Goal: Contribute content: Leave review/rating

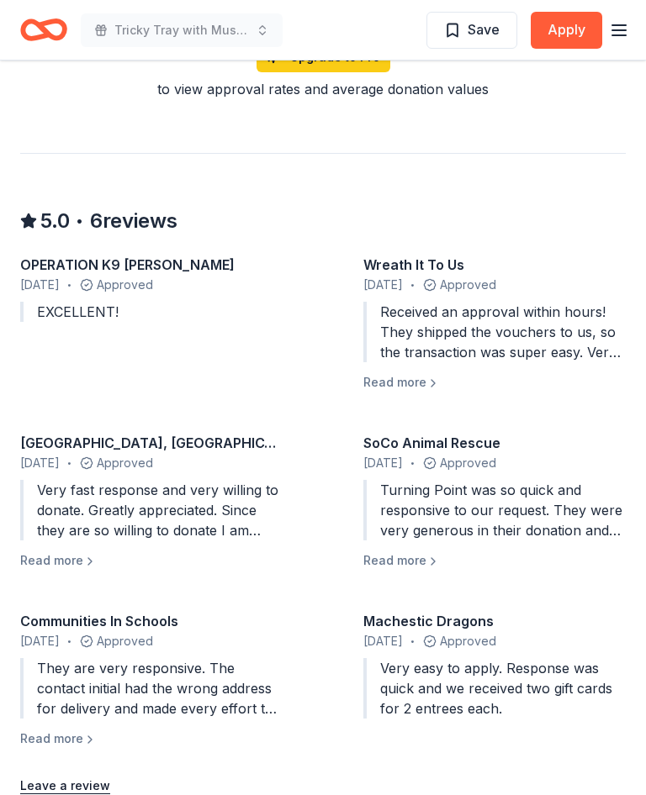
scroll to position [1487, 0]
click at [73, 776] on button "Leave a review" at bounding box center [65, 786] width 90 height 20
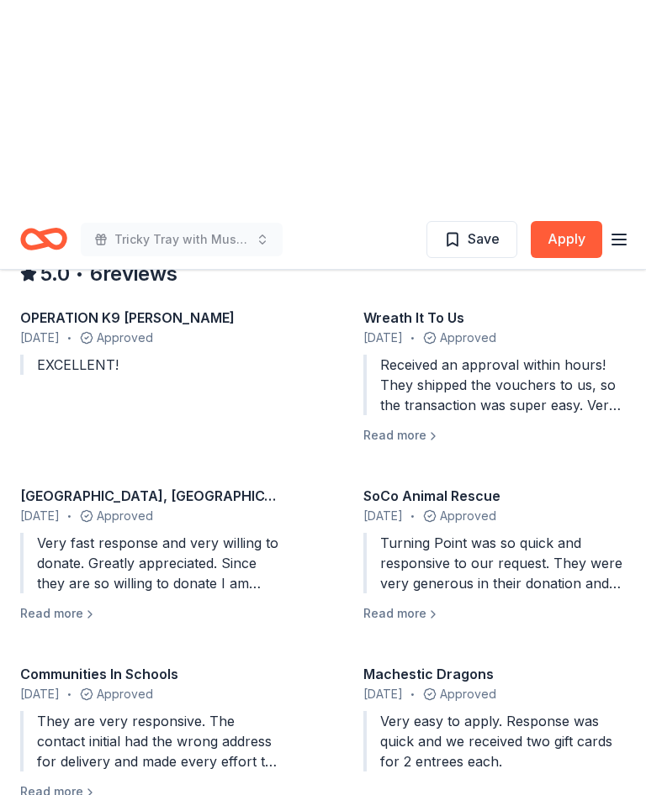
scroll to position [1645, 0]
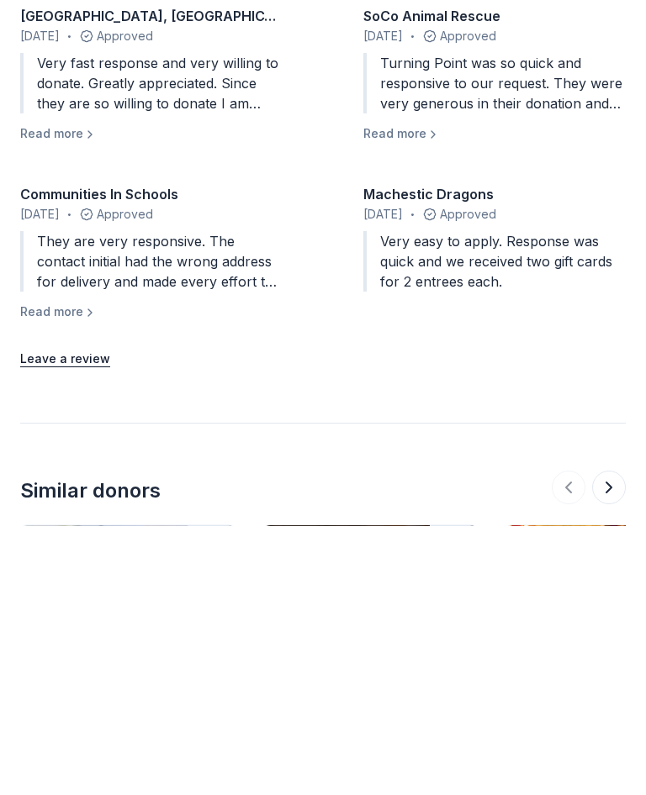
click at [77, 618] on button "Leave a review" at bounding box center [65, 628] width 90 height 20
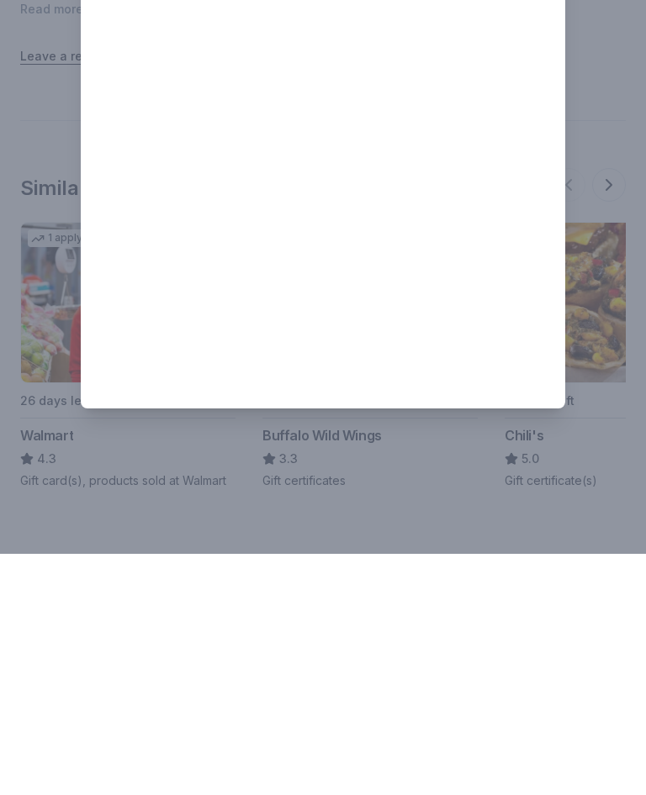
scroll to position [2095, 0]
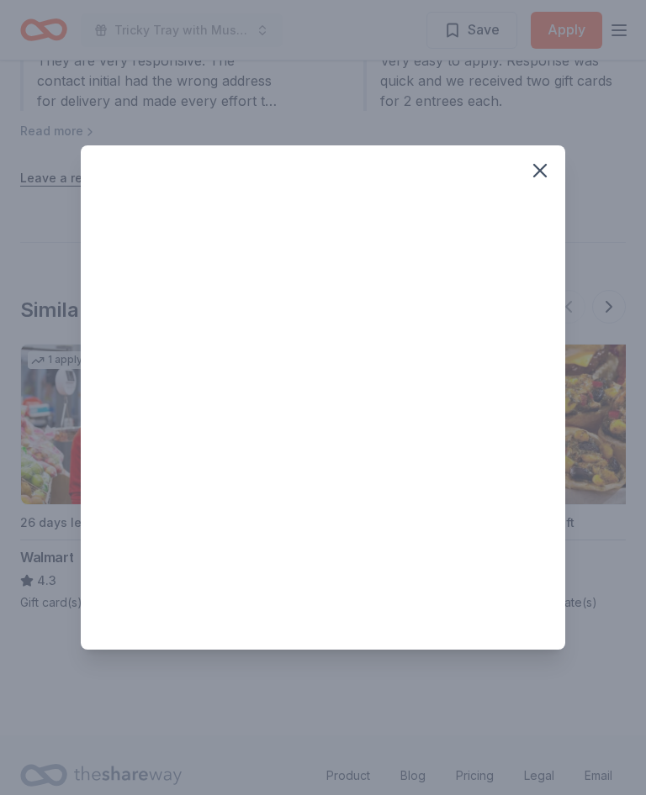
click at [547, 182] on icon "button" at bounding box center [540, 171] width 24 height 24
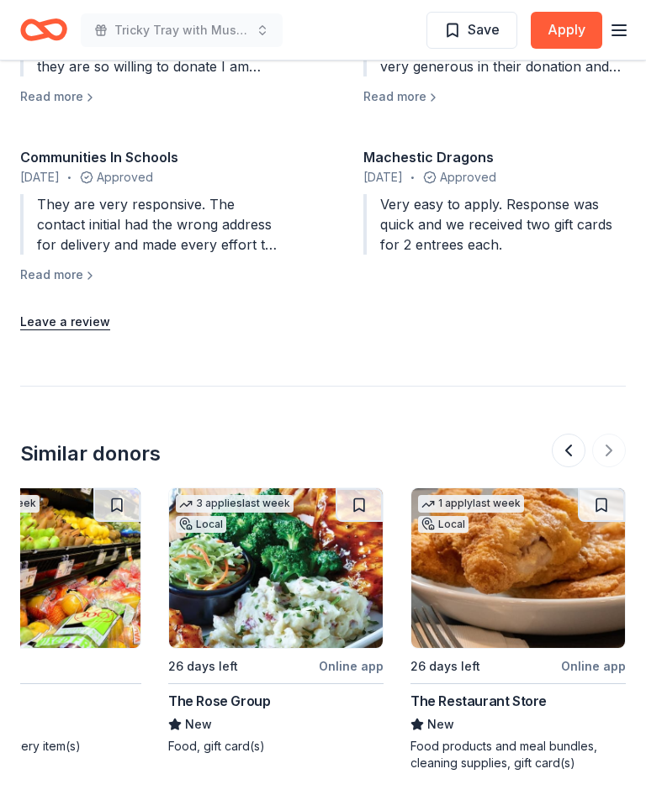
scroll to position [1952, 0]
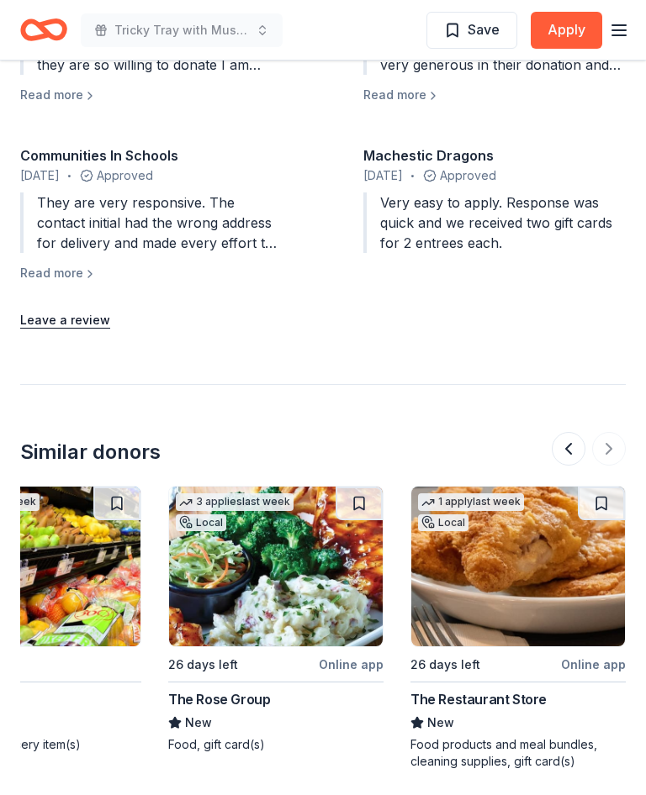
click at [541, 521] on img at bounding box center [518, 568] width 214 height 160
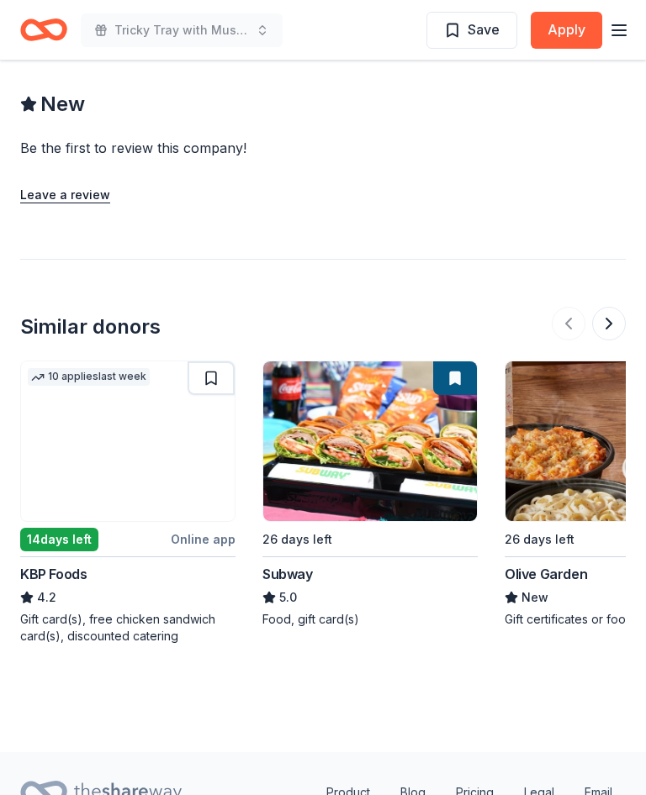
scroll to position [1456, 0]
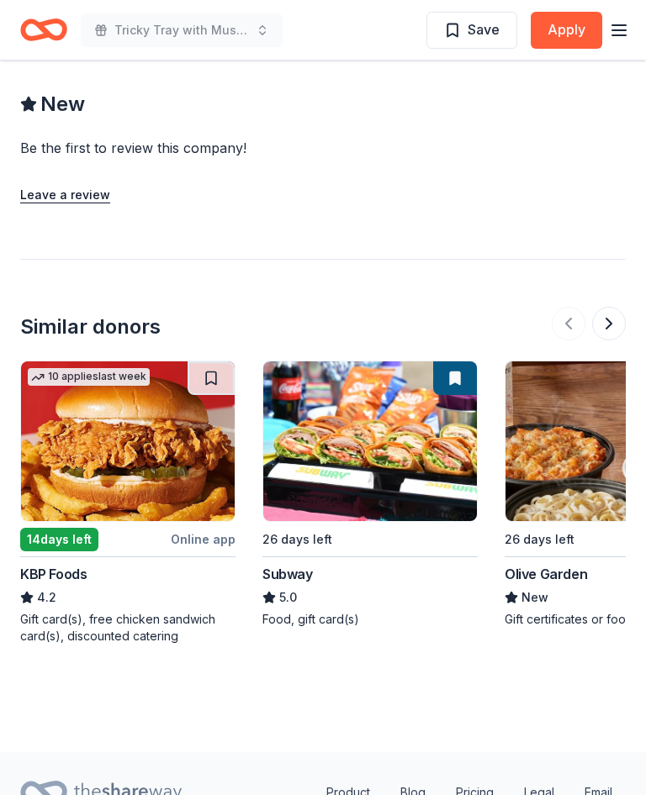
click at [585, 463] on img at bounding box center [612, 442] width 214 height 160
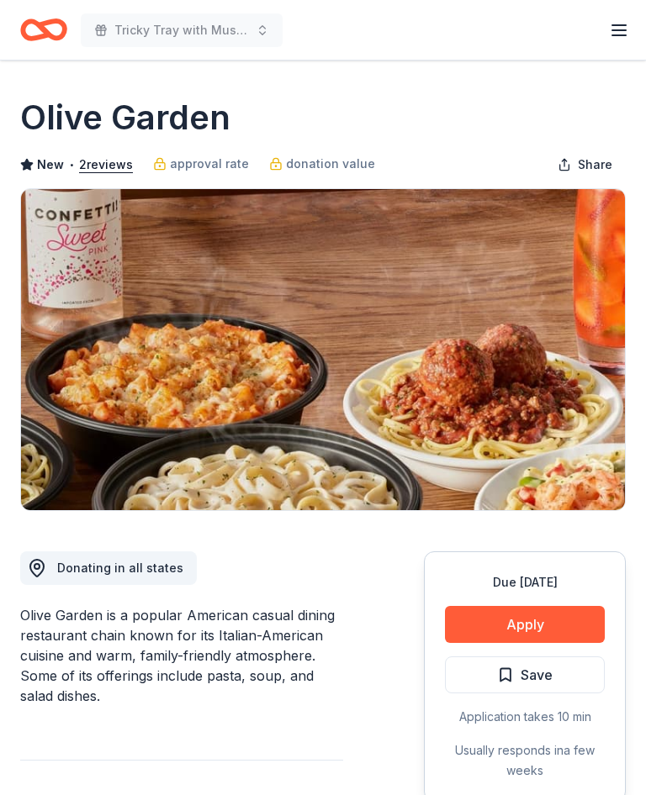
click at [531, 616] on button "Apply" at bounding box center [525, 624] width 160 height 37
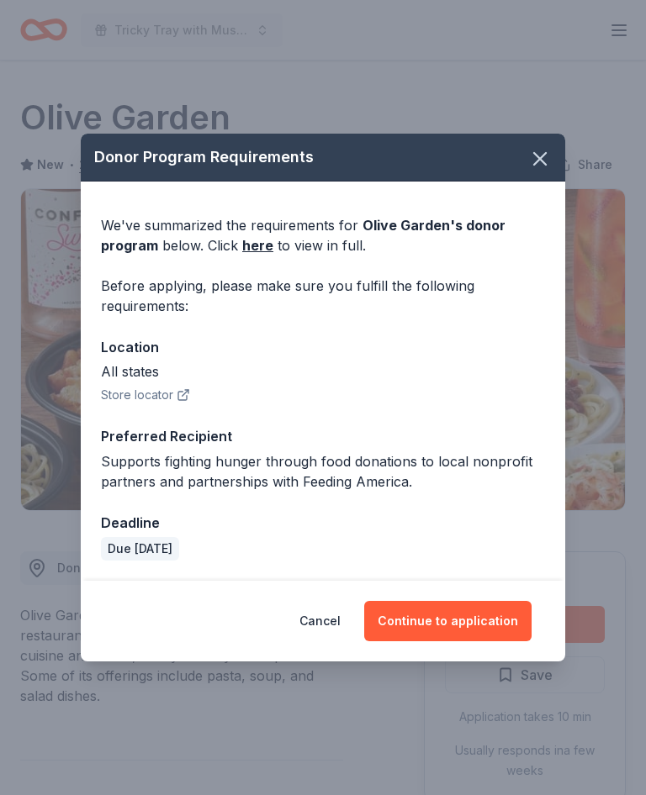
click at [264, 250] on link "here" at bounding box center [257, 245] width 31 height 20
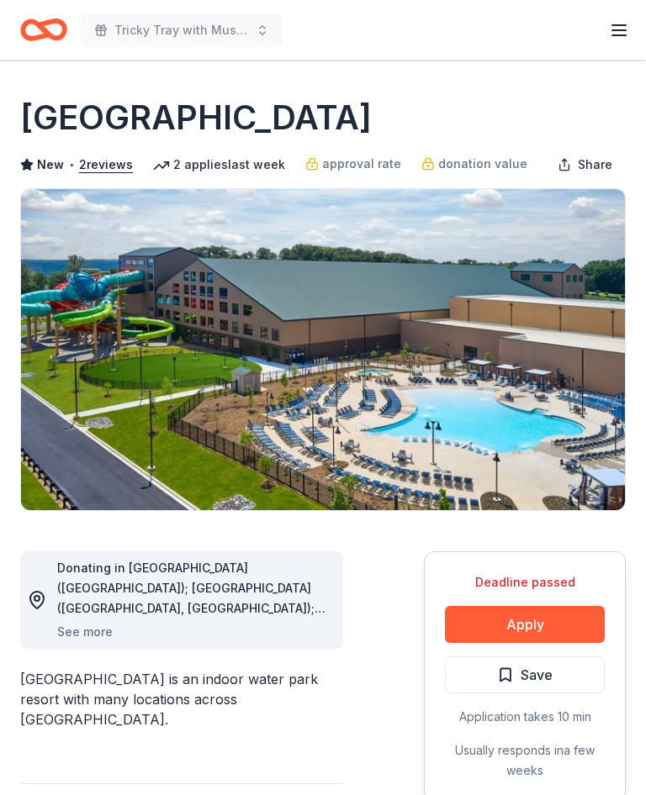
click at [93, 639] on button "See more" at bounding box center [84, 632] width 55 height 20
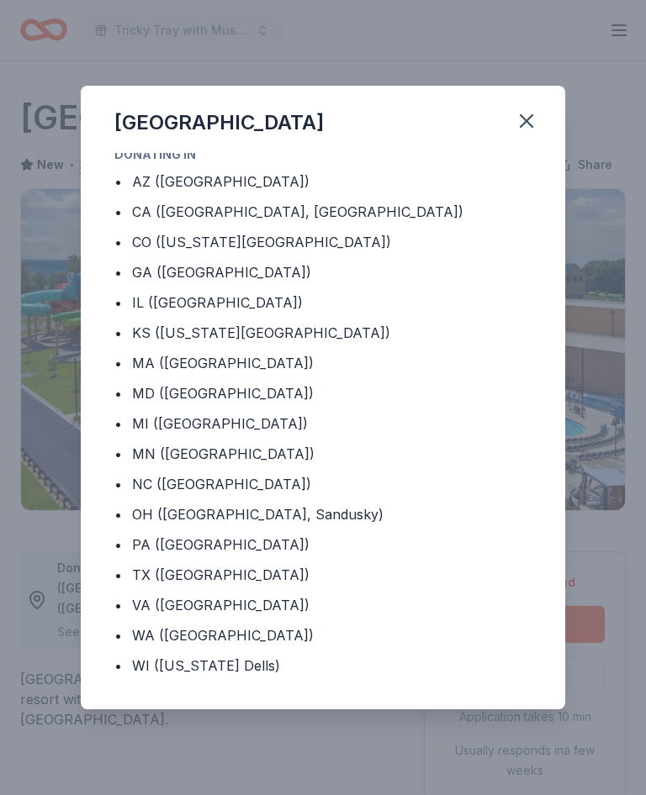
scroll to position [8, 0]
click at [528, 124] on icon "button" at bounding box center [526, 121] width 12 height 12
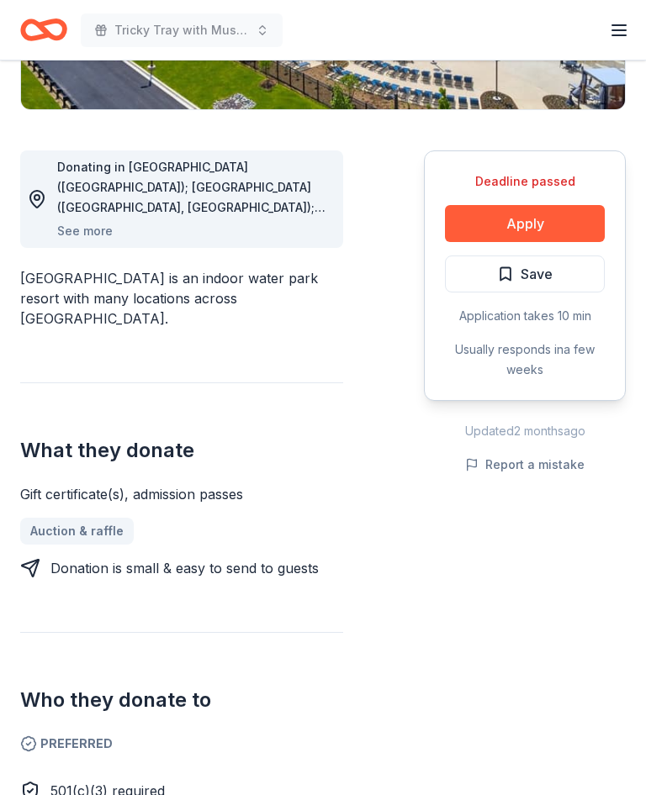
scroll to position [402, 0]
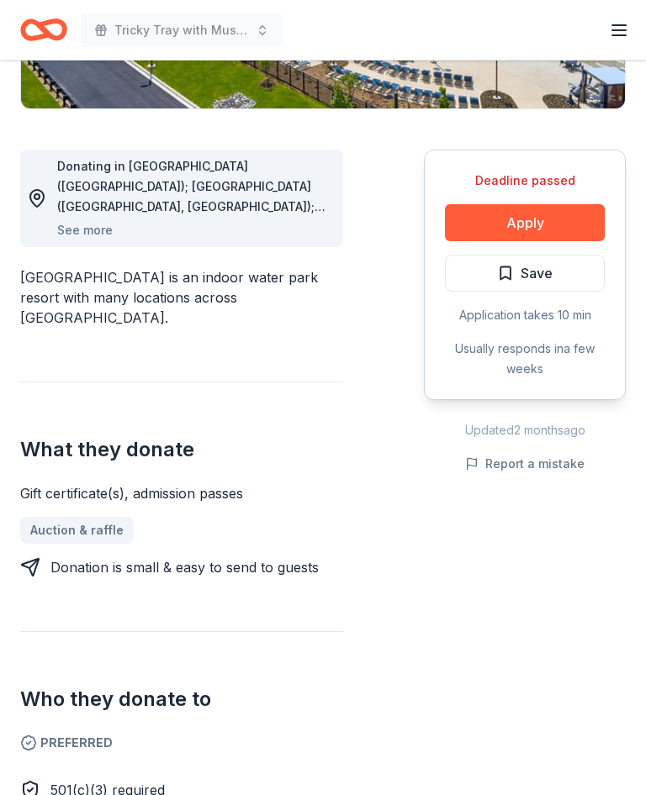
click at [105, 236] on button "See more" at bounding box center [84, 230] width 55 height 20
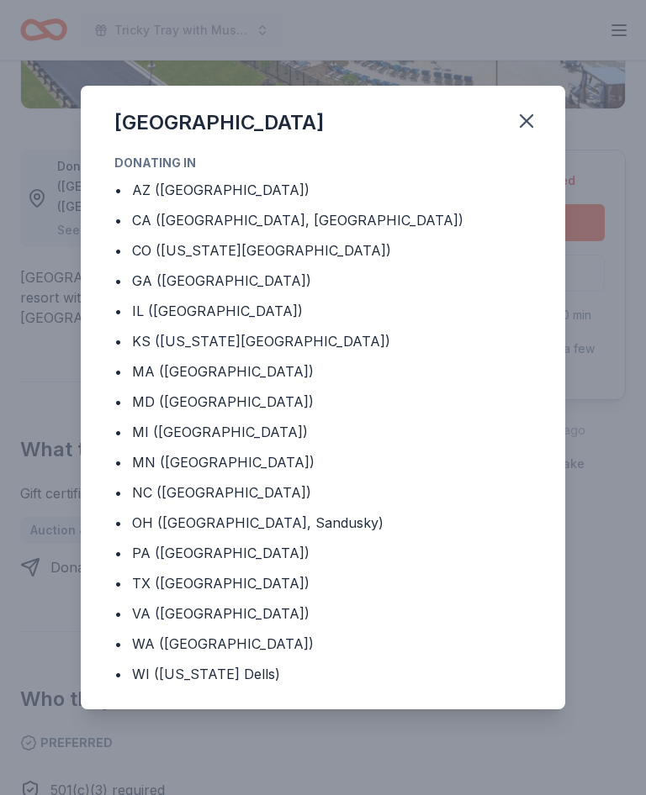
click at [535, 133] on icon "button" at bounding box center [527, 121] width 24 height 24
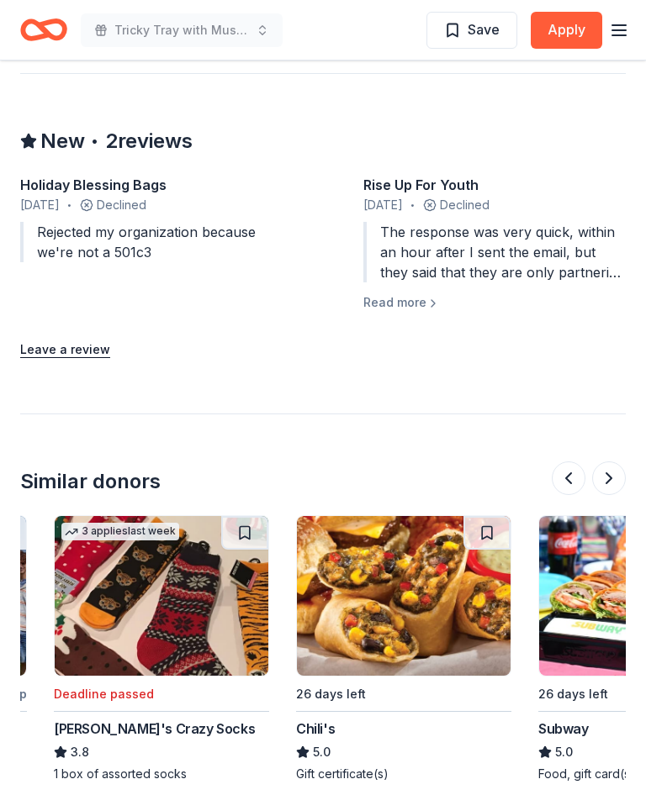
scroll to position [0, 691]
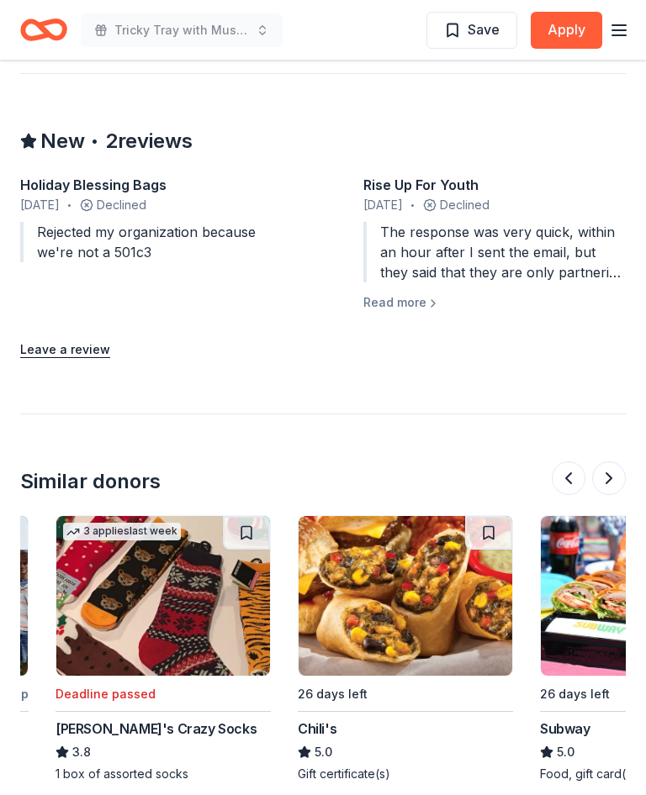
click at [557, 222] on div "The response was very quick, within an hour after I sent the email, but they sa…" at bounding box center [494, 252] width 262 height 61
click at [620, 226] on div "The response was very quick, within an hour after I sent the email, but they sa…" at bounding box center [494, 252] width 262 height 61
click at [446, 248] on div "Rise Up For Youth June 2024 • Declined The response was very quick, within an h…" at bounding box center [494, 244] width 262 height 138
click at [420, 293] on button "Read more" at bounding box center [401, 303] width 77 height 20
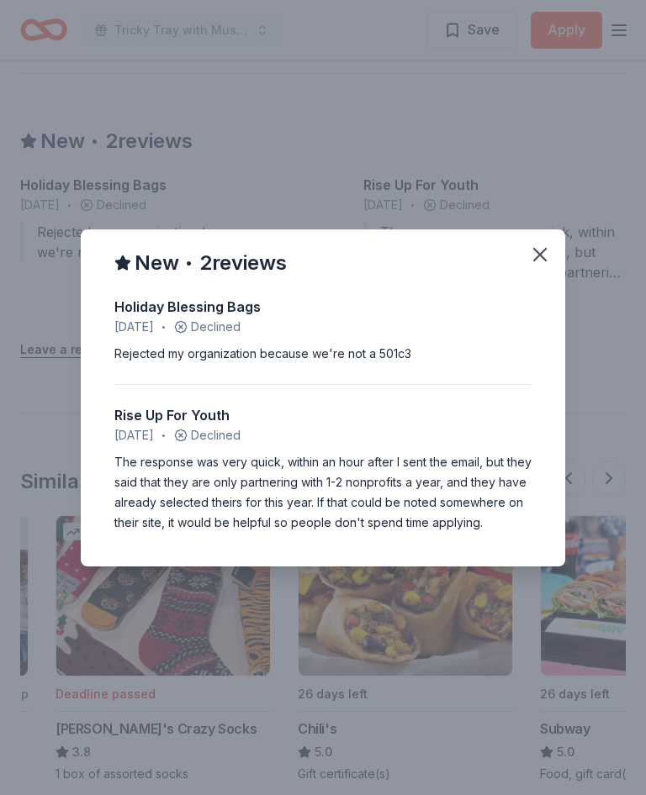
click at [541, 255] on icon "button" at bounding box center [540, 255] width 24 height 24
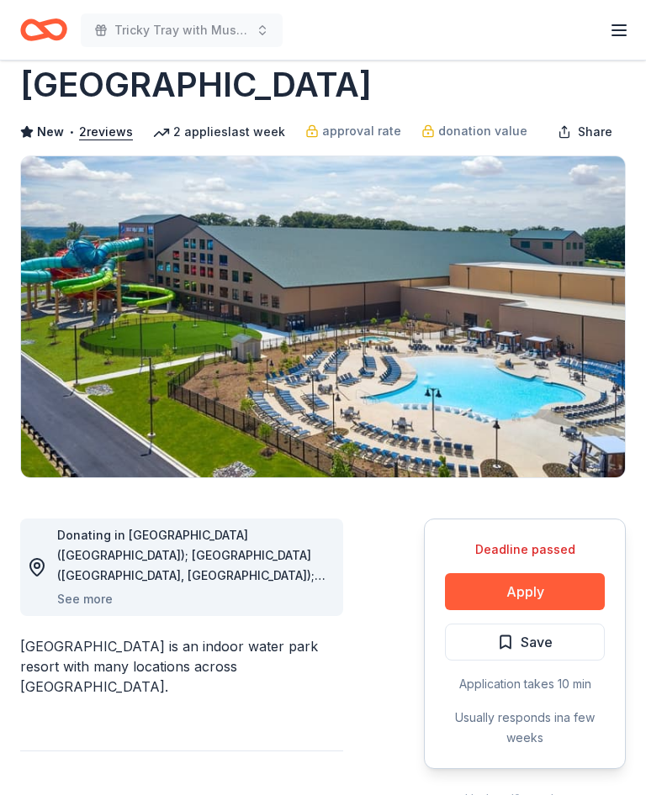
scroll to position [0, 0]
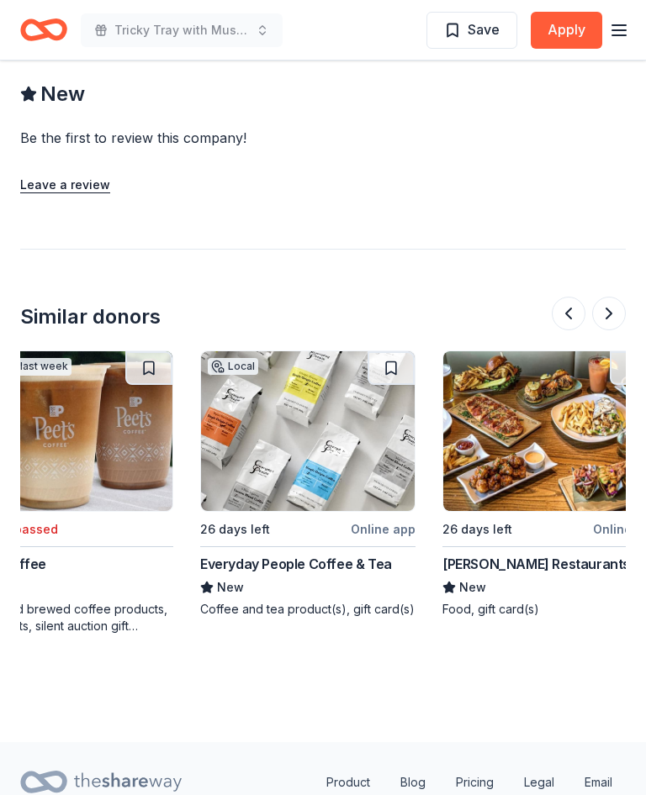
scroll to position [0, 1032]
click at [334, 393] on img at bounding box center [307, 431] width 214 height 160
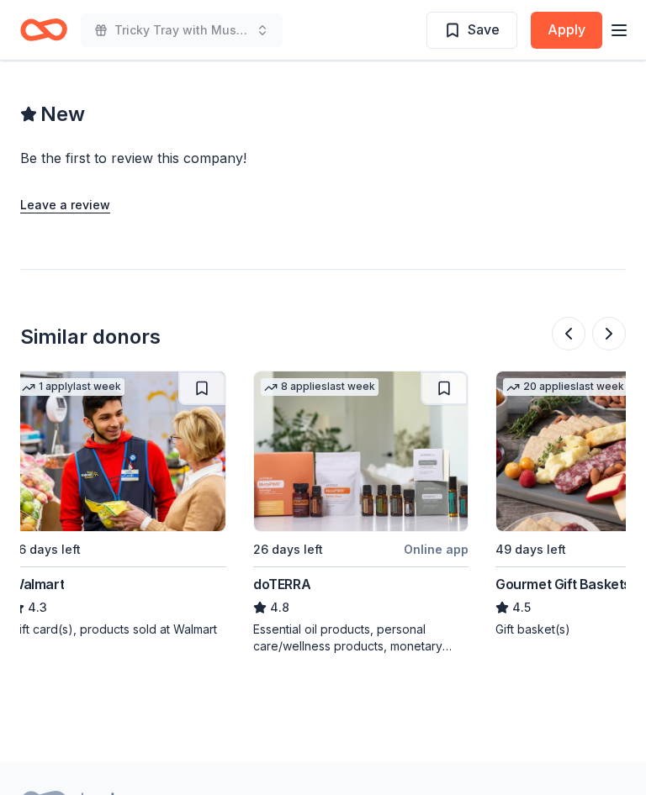
scroll to position [0, 6]
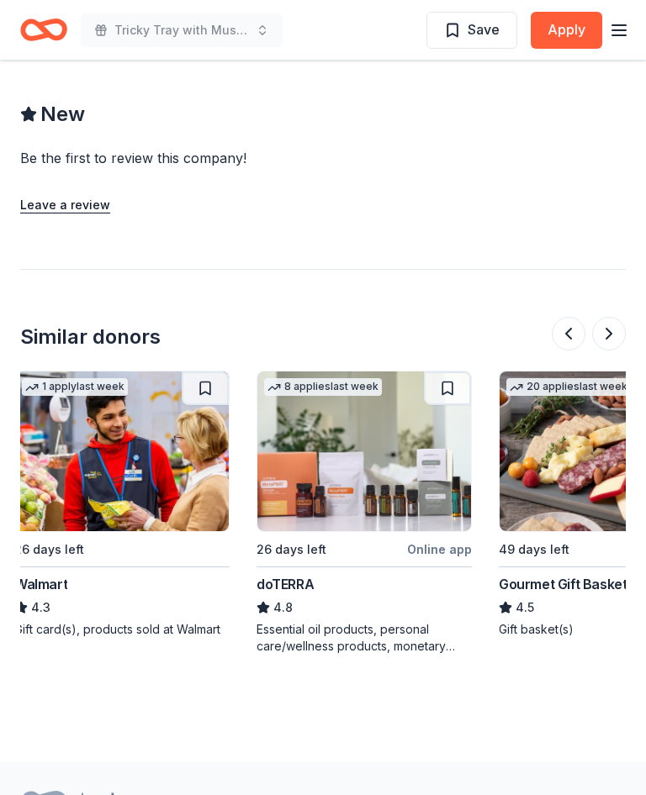
click at [361, 407] on img at bounding box center [364, 452] width 214 height 160
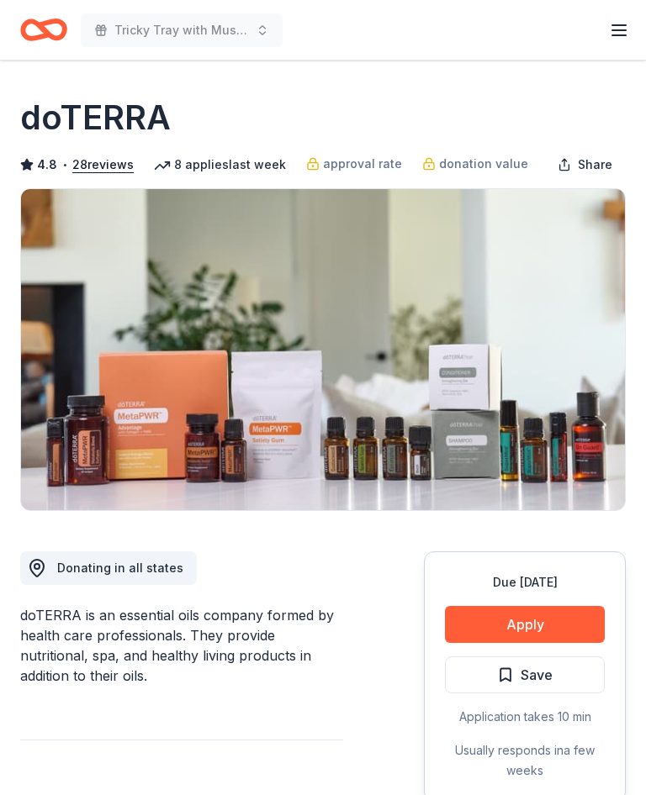
click at [527, 609] on button "Apply" at bounding box center [525, 624] width 160 height 37
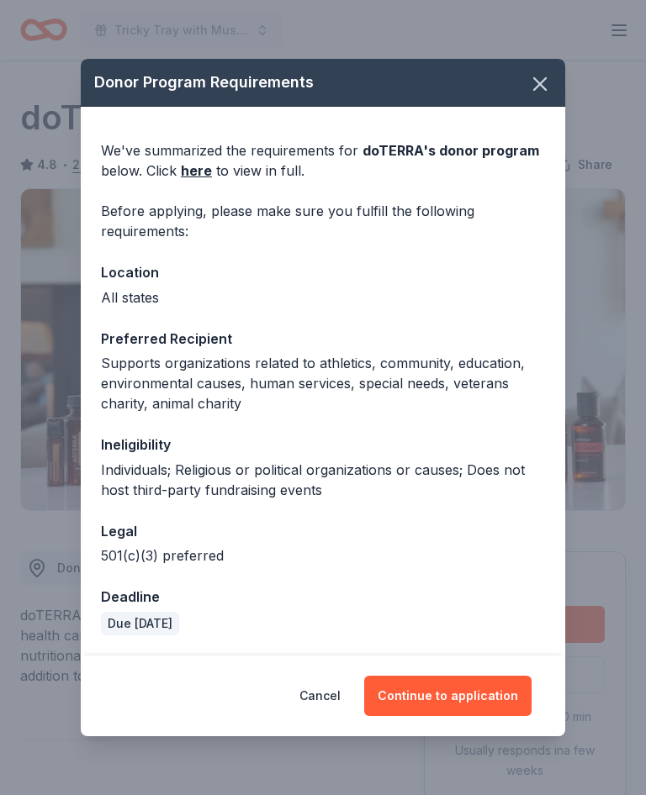
click at [455, 697] on button "Continue to application" at bounding box center [447, 696] width 167 height 40
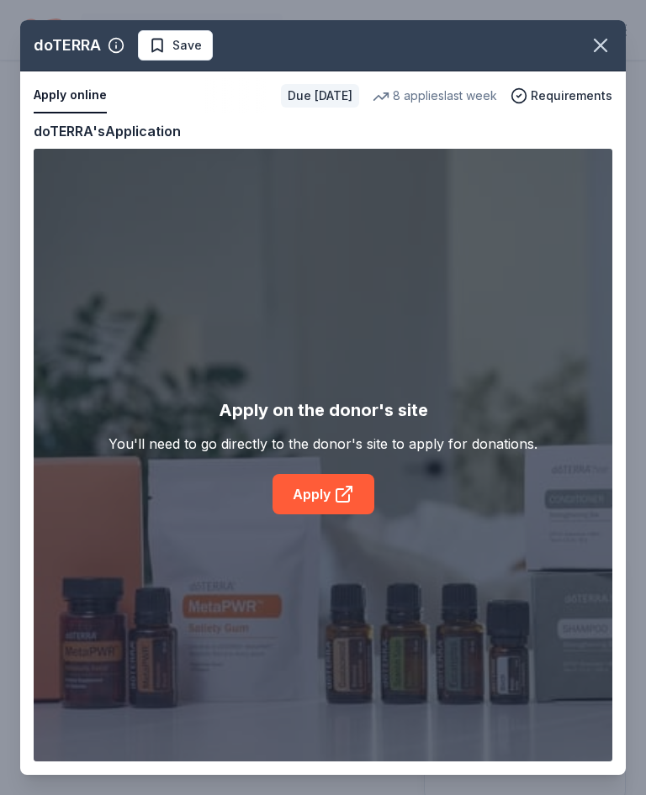
click at [346, 487] on icon at bounding box center [348, 489] width 5 height 5
